Goal: Task Accomplishment & Management: Manage account settings

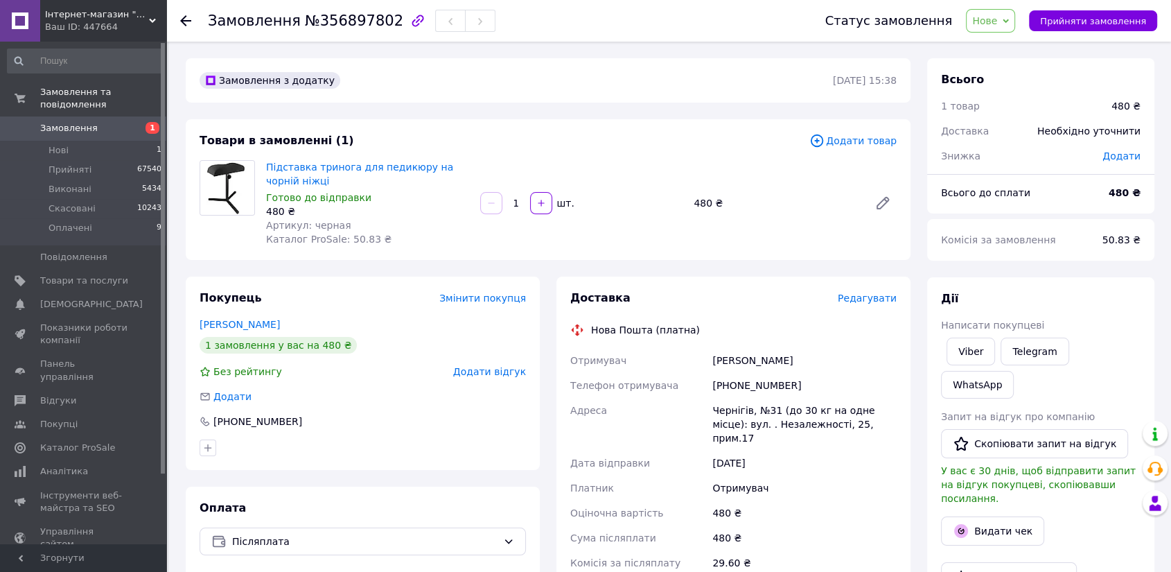
click at [993, 16] on span "Нове" at bounding box center [984, 20] width 25 height 11
click at [991, 41] on li "Прийнято" at bounding box center [999, 48] width 64 height 21
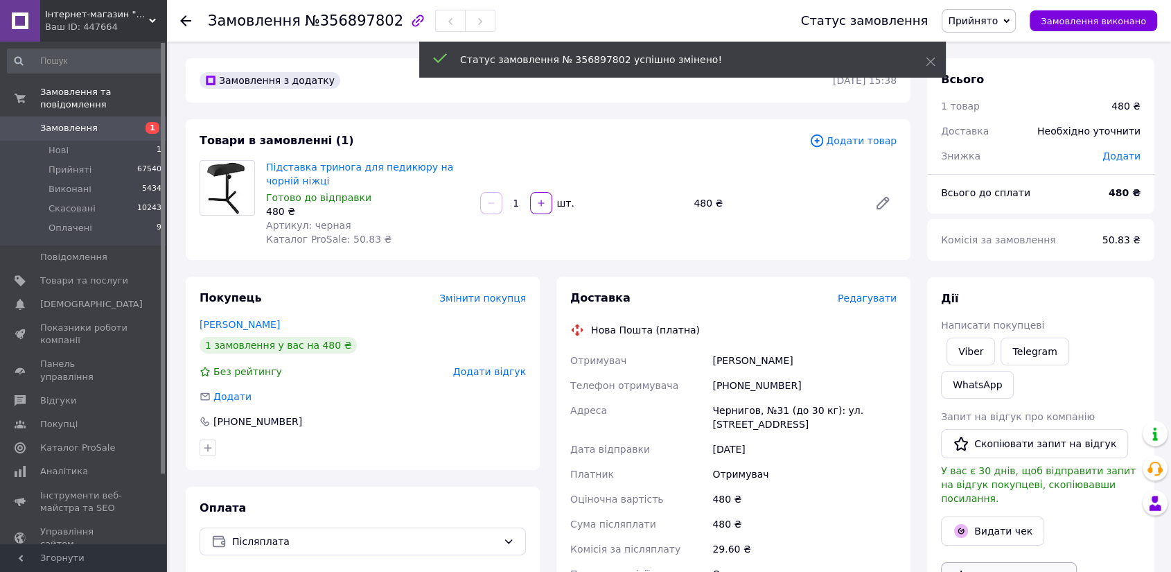
scroll to position [77, 0]
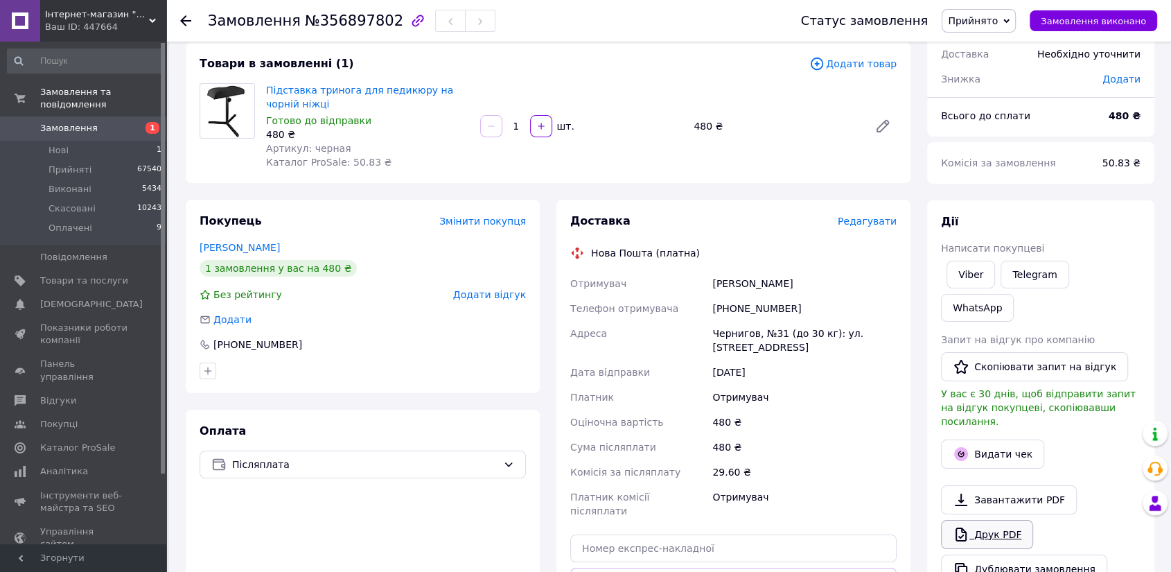
click at [987, 520] on link "Друк PDF" at bounding box center [987, 534] width 92 height 29
click at [100, 122] on span "Замовлення" at bounding box center [84, 128] width 88 height 12
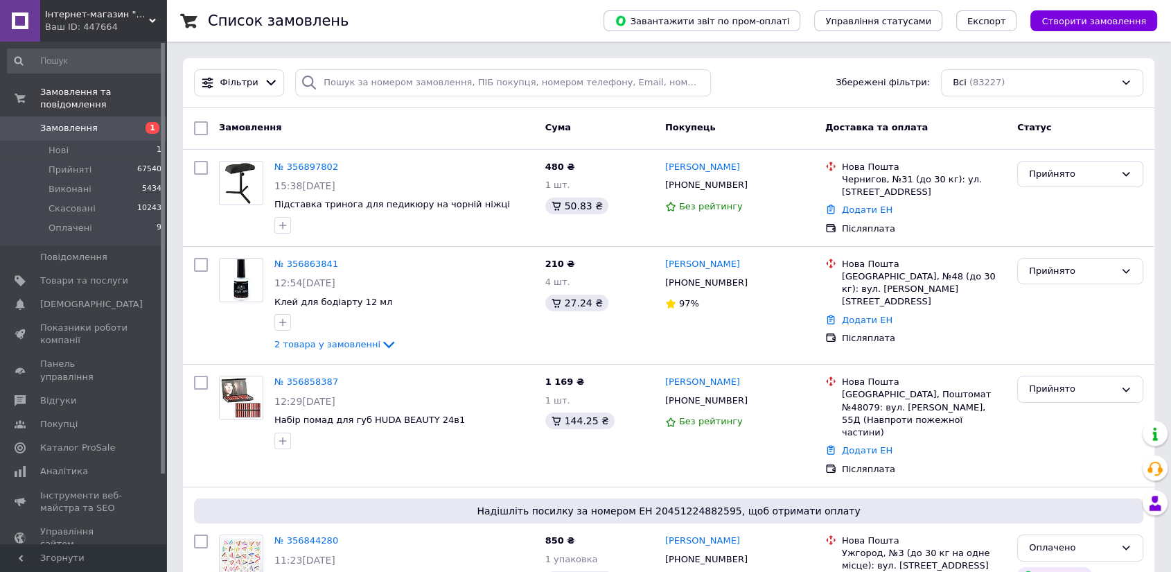
click at [100, 122] on span "Замовлення" at bounding box center [84, 128] width 88 height 12
click at [685, 170] on link "[PERSON_NAME]" at bounding box center [702, 167] width 75 height 13
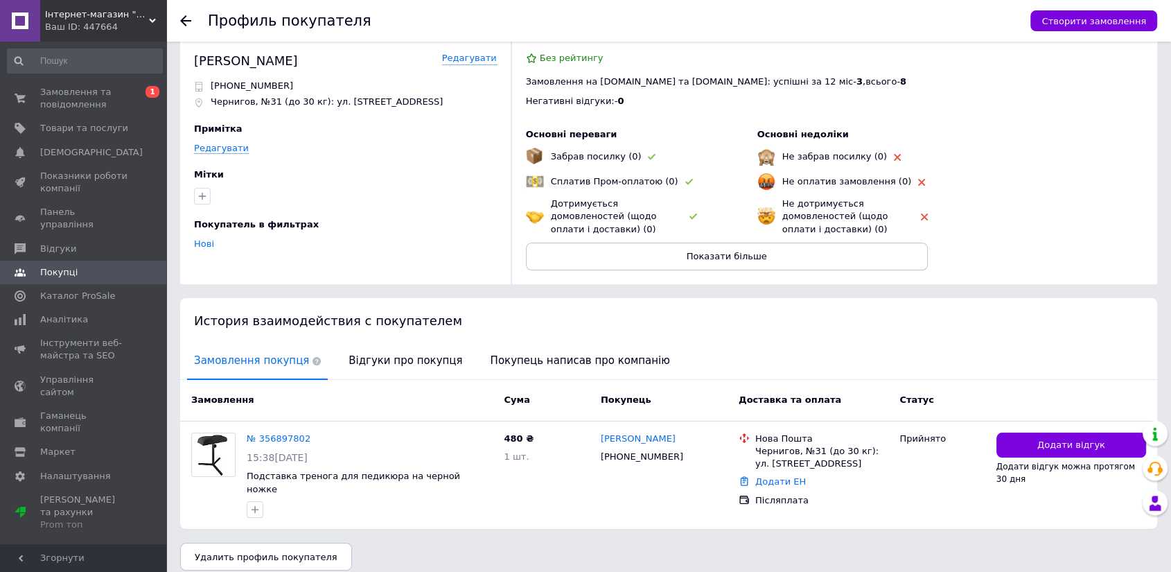
scroll to position [18, 0]
click at [363, 362] on span "Відгуки про покупця" at bounding box center [406, 359] width 128 height 35
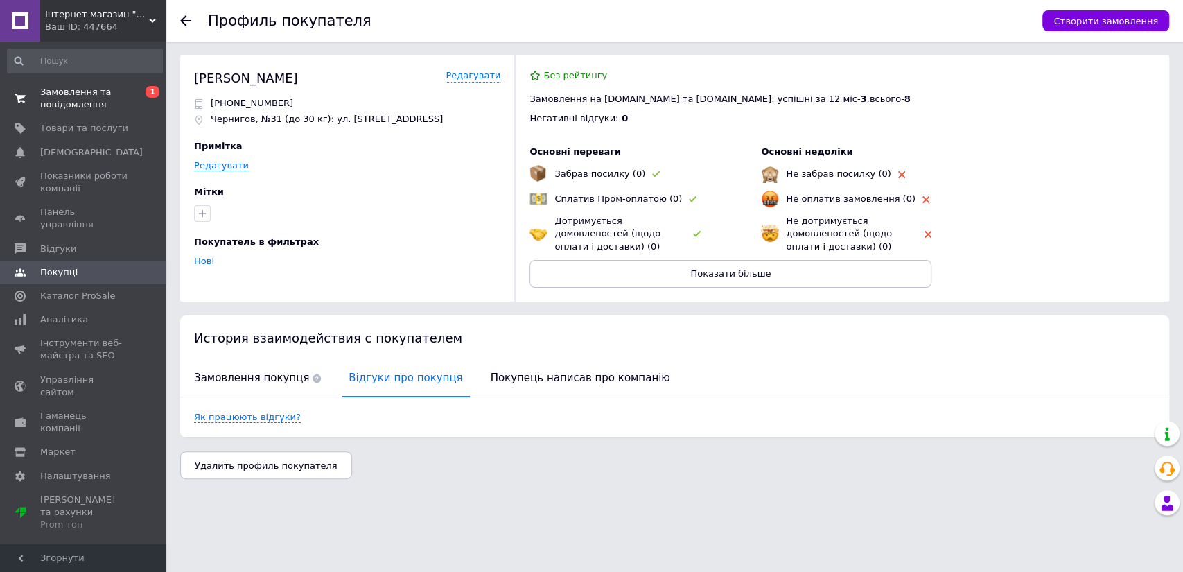
click at [96, 86] on span "Замовлення та повідомлення" at bounding box center [84, 98] width 88 height 25
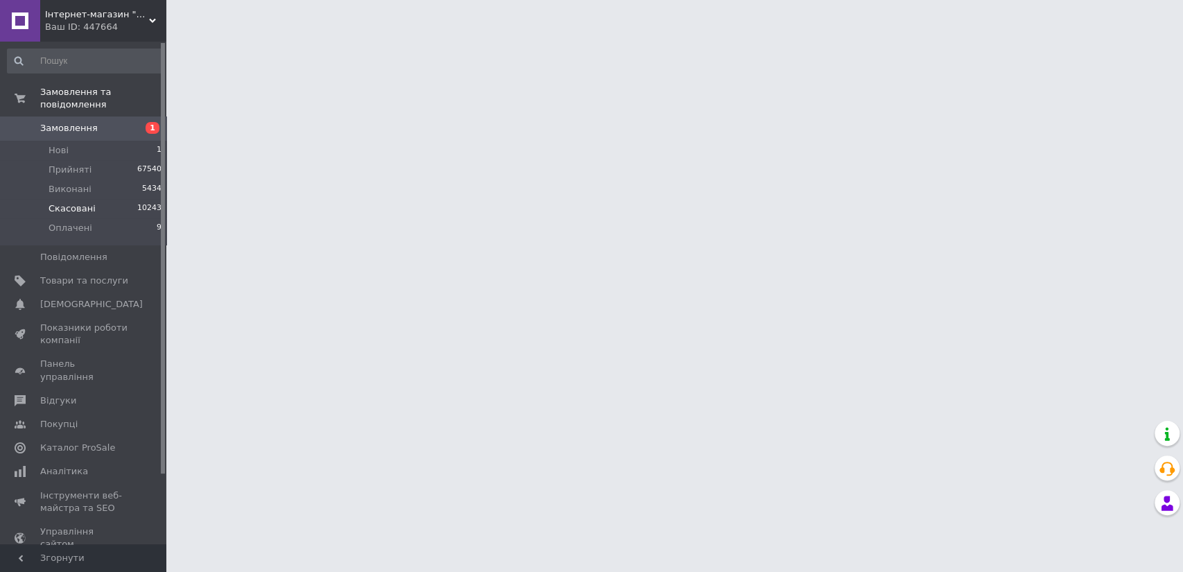
click at [102, 202] on li "Скасовані 10243" at bounding box center [85, 208] width 170 height 19
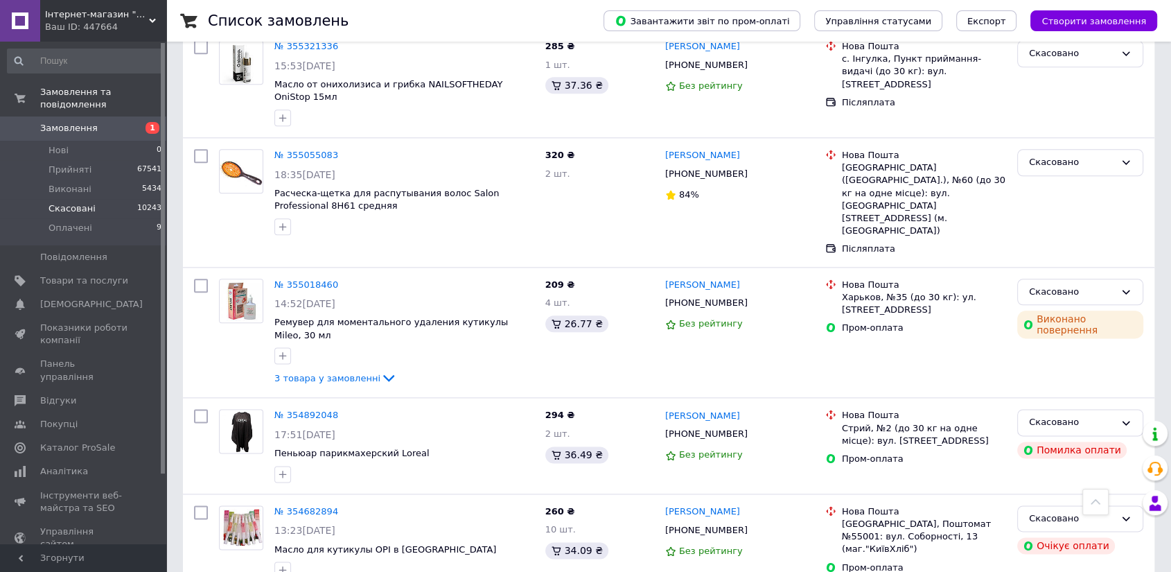
scroll to position [1730, 0]
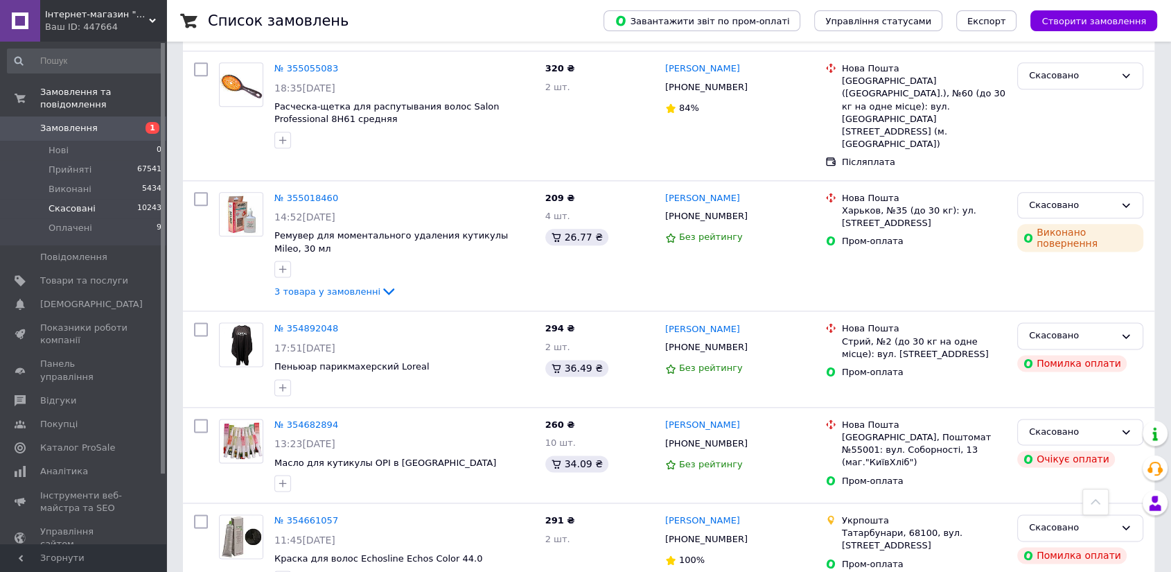
click at [44, 116] on link "Замовлення 1" at bounding box center [85, 128] width 170 height 24
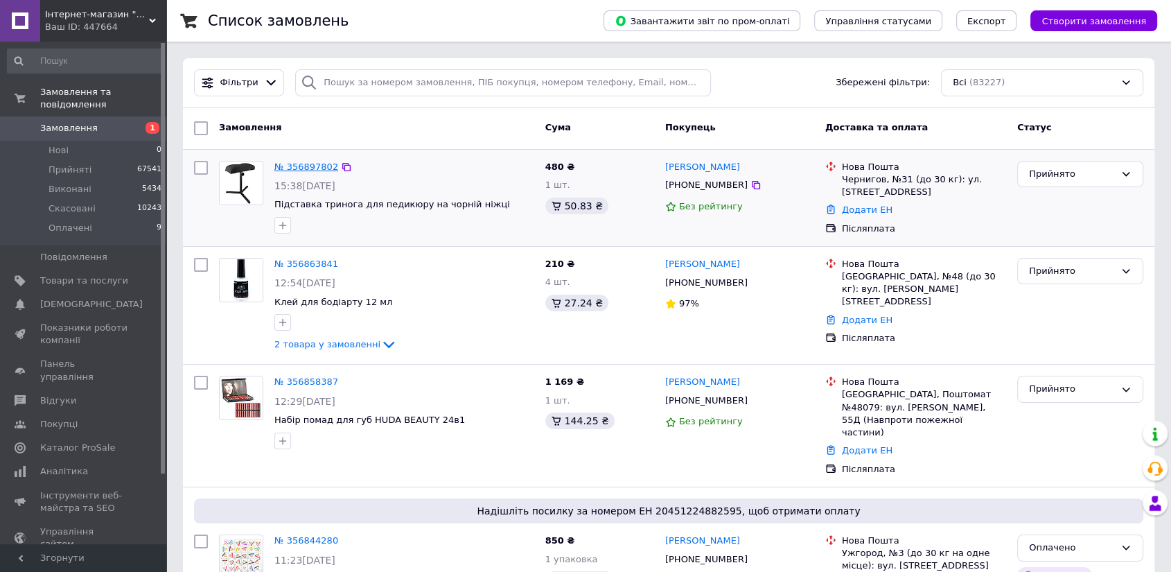
click at [300, 165] on link "№ 356897802" at bounding box center [306, 166] width 64 height 10
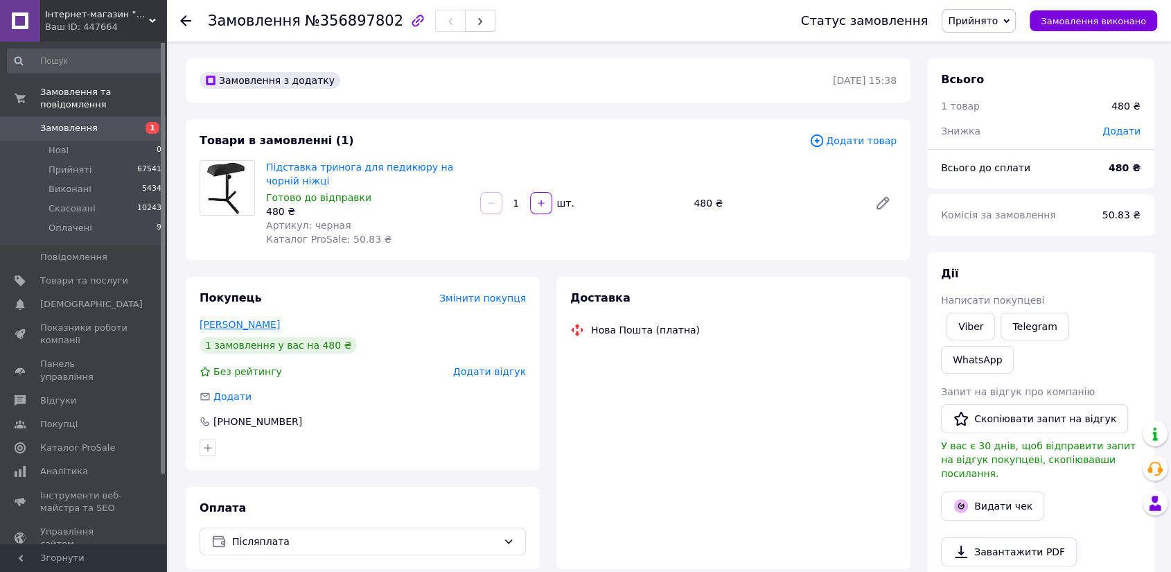
click at [238, 328] on link "[PERSON_NAME]" at bounding box center [240, 324] width 80 height 11
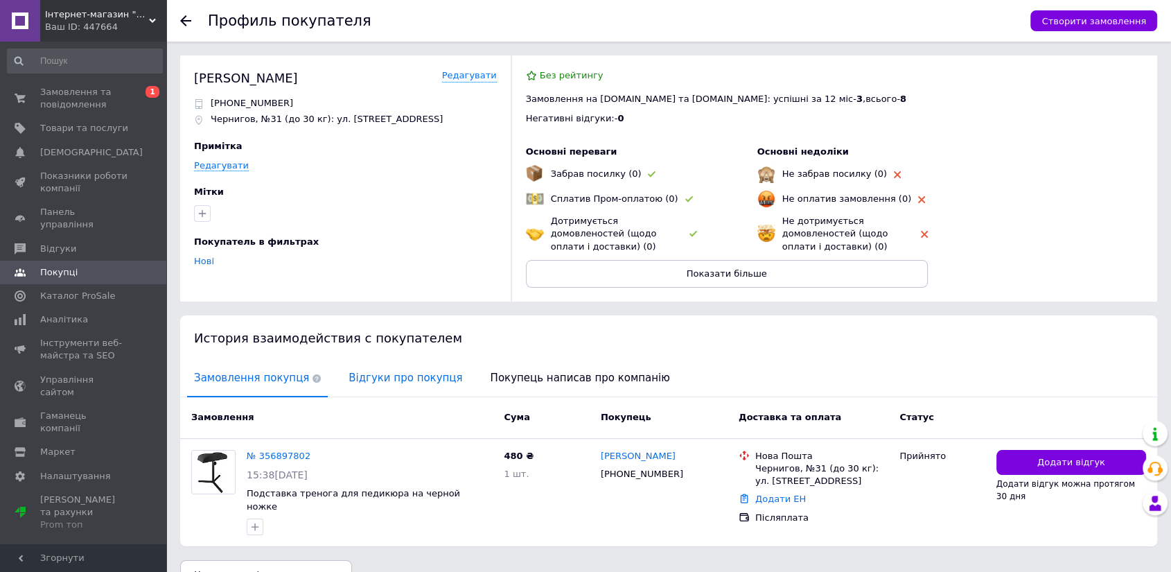
click at [380, 369] on span "Відгуки про покупця" at bounding box center [406, 377] width 128 height 35
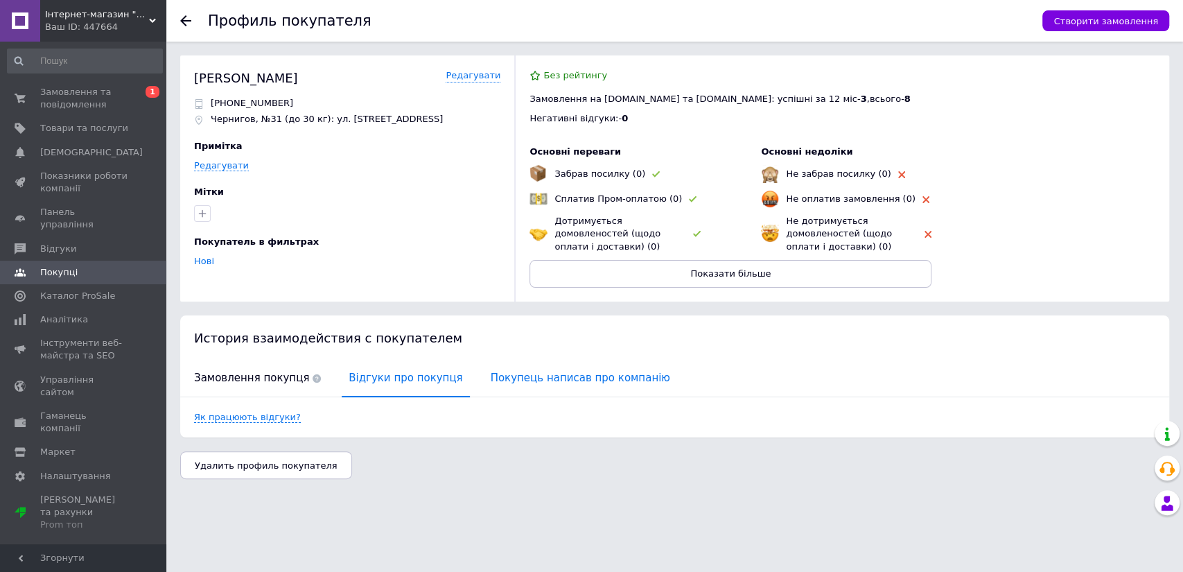
click at [520, 383] on span "Покупець написав про компанію" at bounding box center [580, 377] width 193 height 35
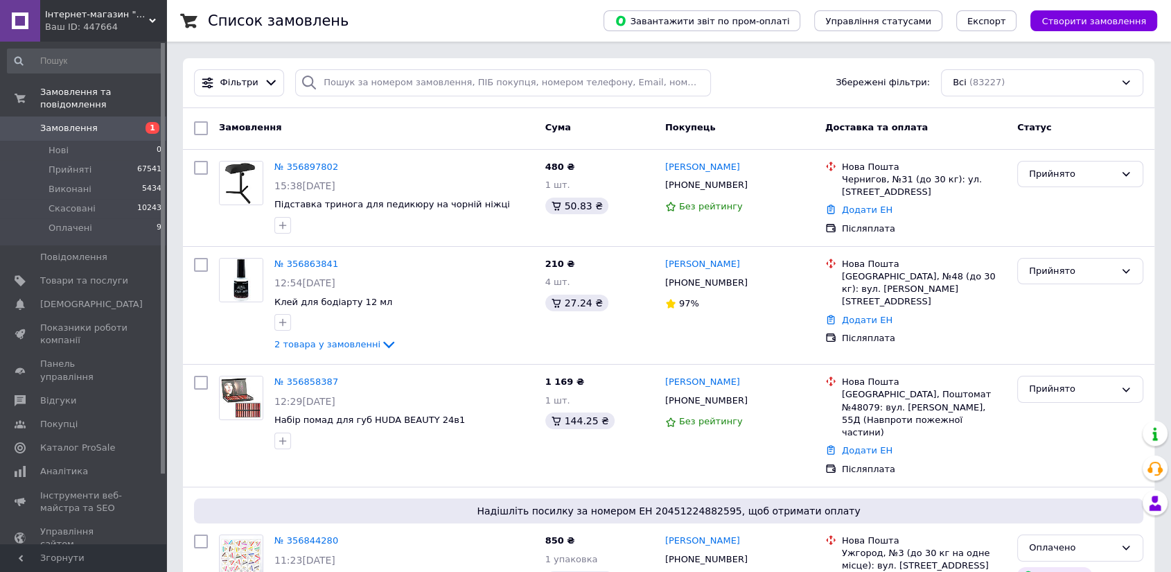
click at [82, 122] on span "Замовлення" at bounding box center [69, 128] width 58 height 12
click at [76, 122] on link "Замовлення 1" at bounding box center [85, 128] width 170 height 24
